Goal: Information Seeking & Learning: Understand process/instructions

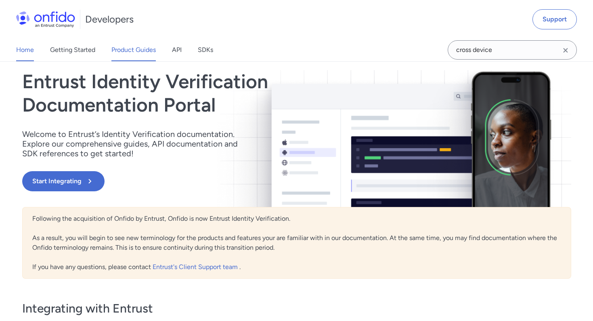
click at [126, 48] on link "Product Guides" at bounding box center [133, 50] width 44 height 23
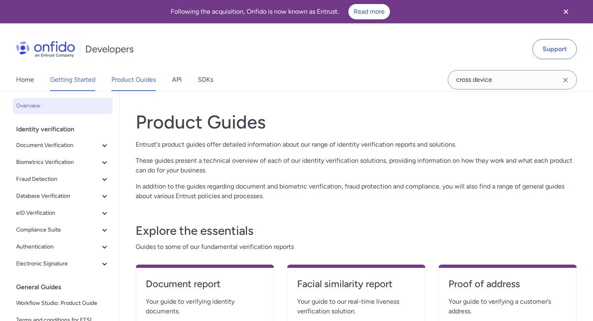
click at [72, 84] on link "Getting Started" at bounding box center [72, 80] width 45 height 23
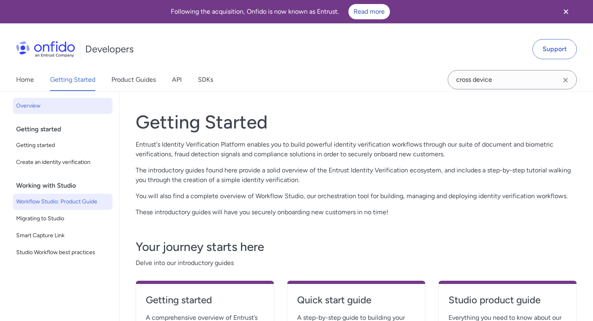
click at [88, 203] on span "Workflow Studio: Product Guide" at bounding box center [62, 202] width 93 height 10
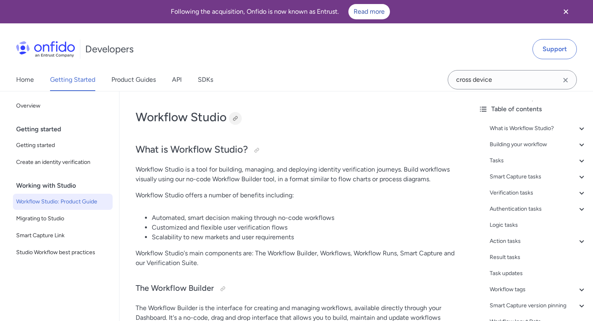
click at [235, 118] on div at bounding box center [235, 118] width 6 height 6
